Goal: Complete application form

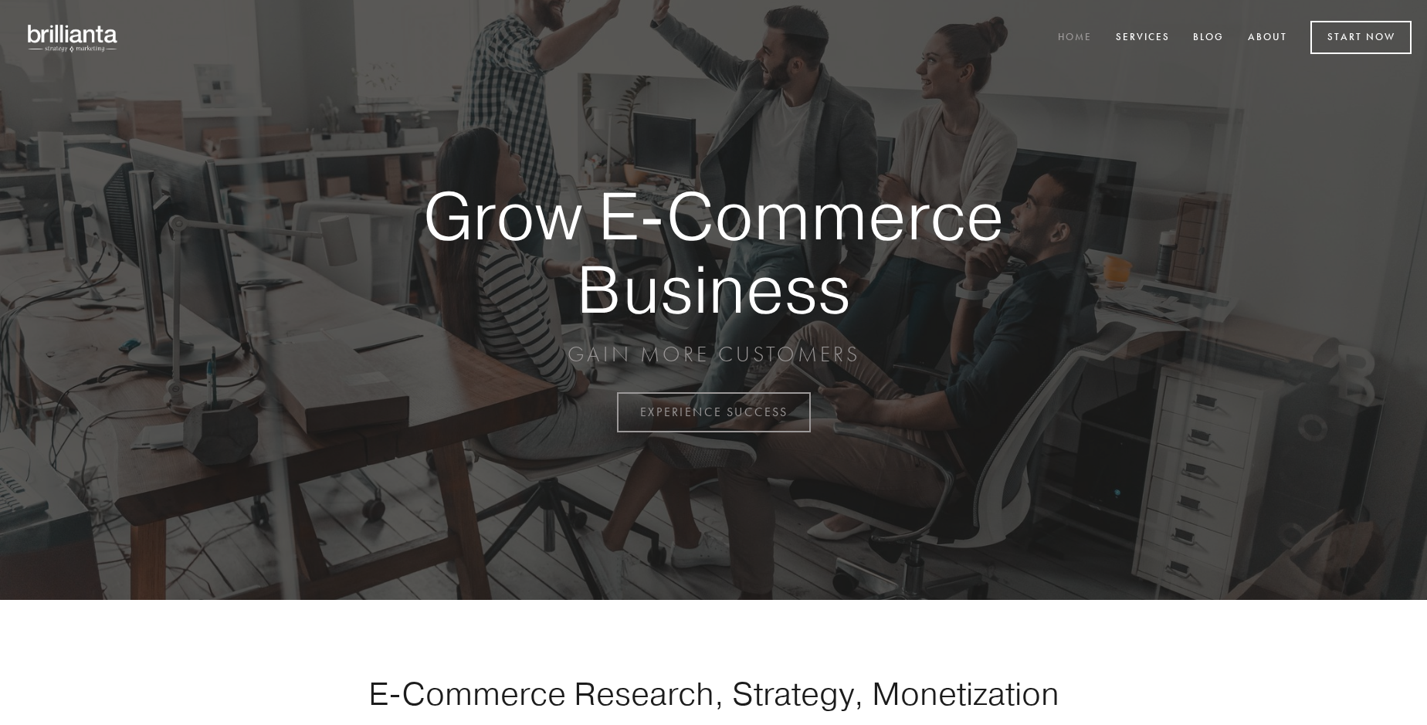
scroll to position [4048, 0]
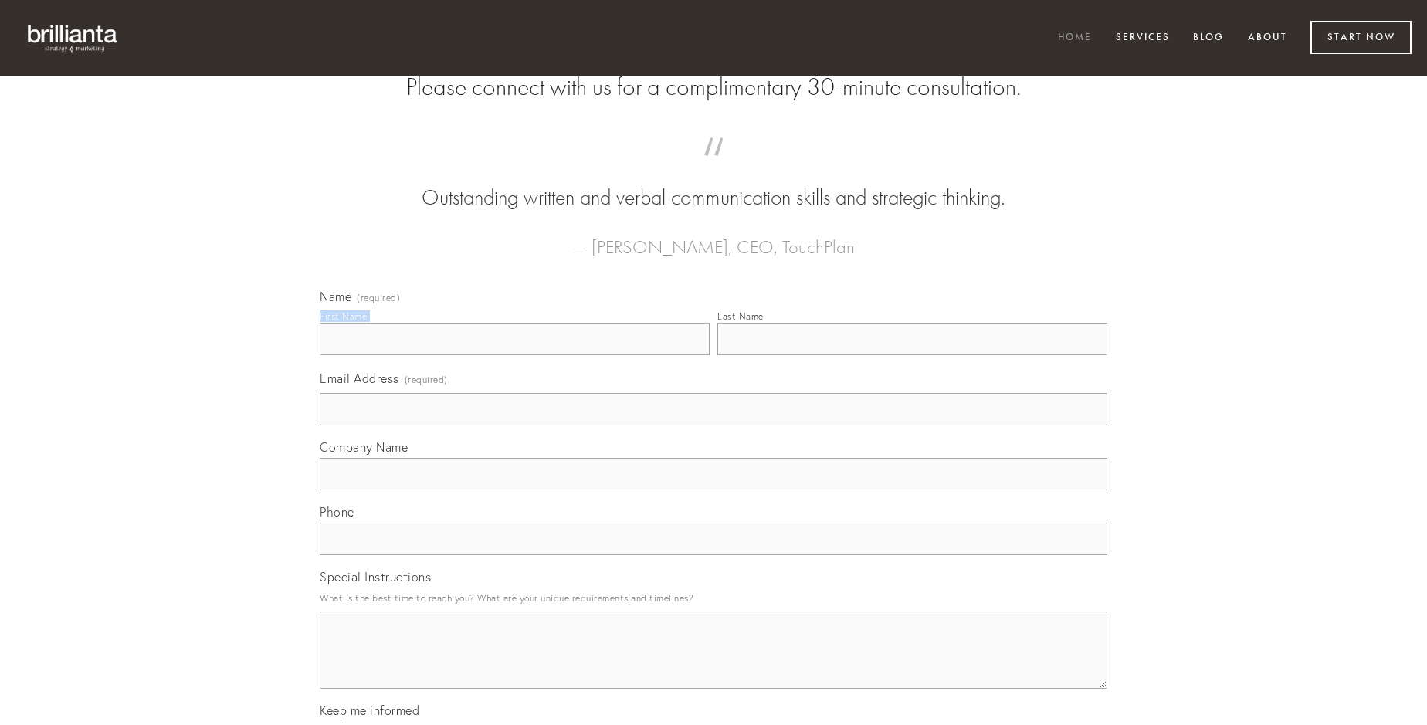
type input "[PERSON_NAME]"
click at [912, 355] on input "Last Name" at bounding box center [912, 339] width 390 height 32
type input "[PERSON_NAME]"
click at [714, 425] on input "Email Address (required)" at bounding box center [714, 409] width 788 height 32
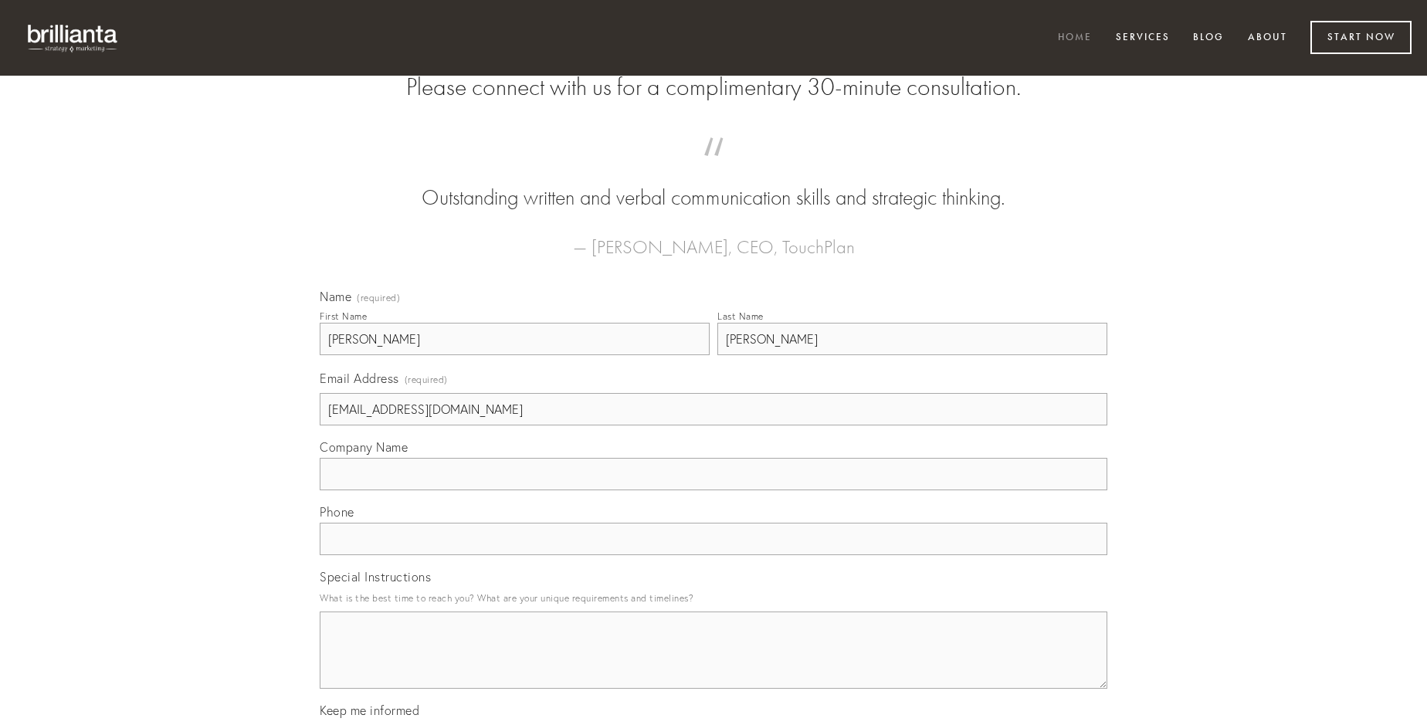
type input "[EMAIL_ADDRESS][DOMAIN_NAME]"
click at [714, 490] on input "Company Name" at bounding box center [714, 474] width 788 height 32
type input "tero"
click at [714, 555] on input "text" at bounding box center [714, 539] width 788 height 32
click at [714, 664] on textarea "Special Instructions" at bounding box center [714, 650] width 788 height 77
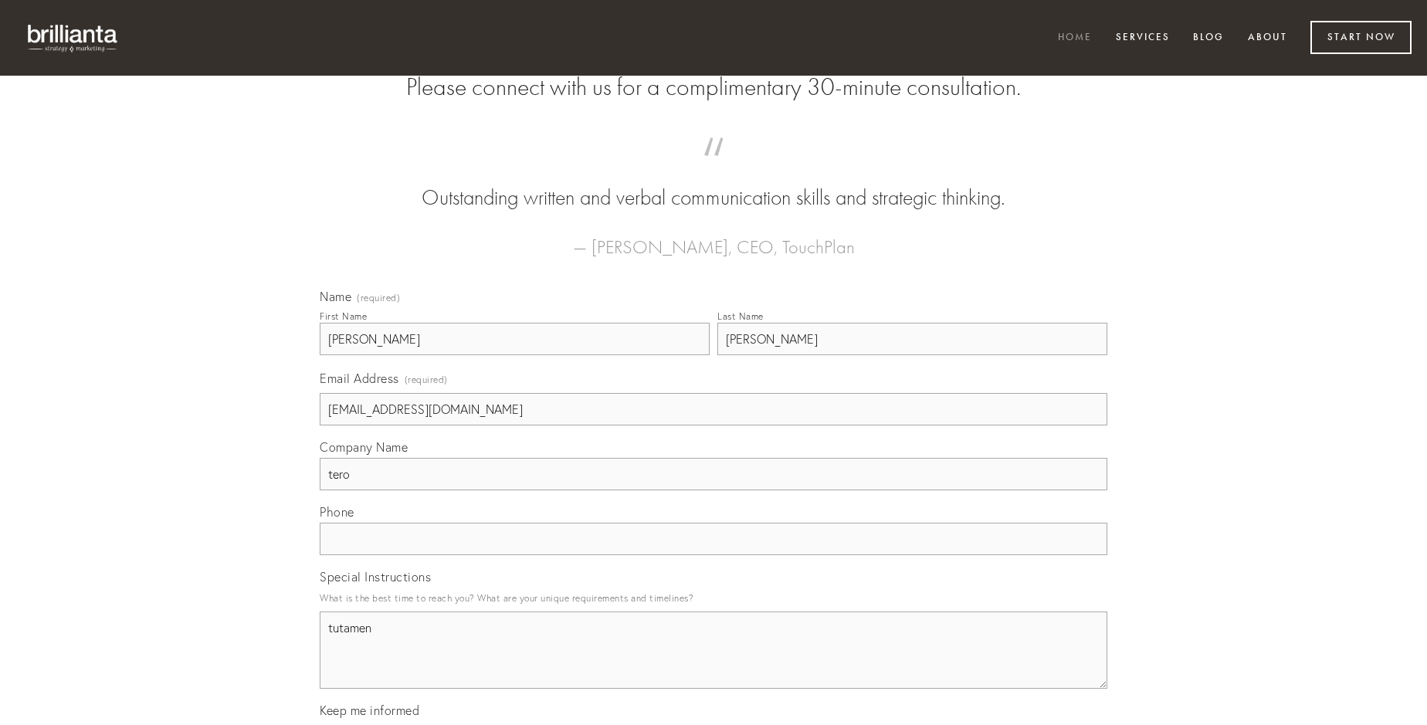
type textarea "tutamen"
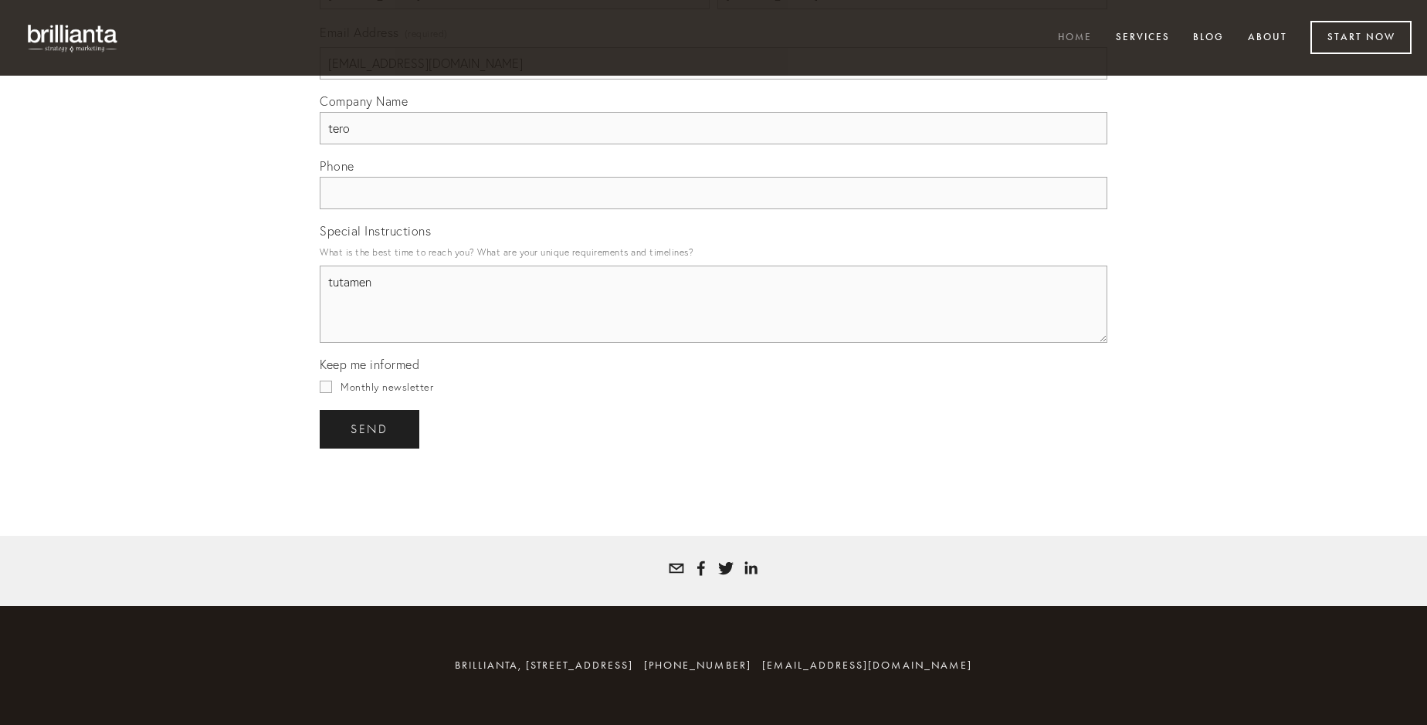
click at [371, 429] on span "send" at bounding box center [370, 429] width 38 height 14
